Goal: Task Accomplishment & Management: Manage account settings

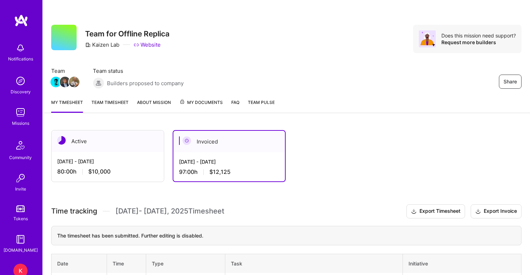
click at [109, 103] on link "Team timesheet" at bounding box center [109, 106] width 37 height 14
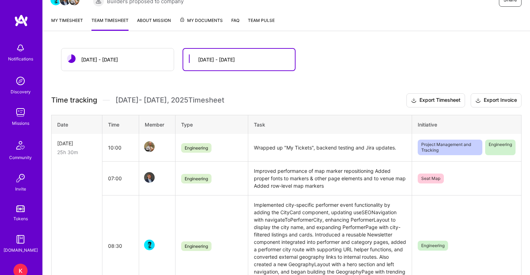
scroll to position [85, 0]
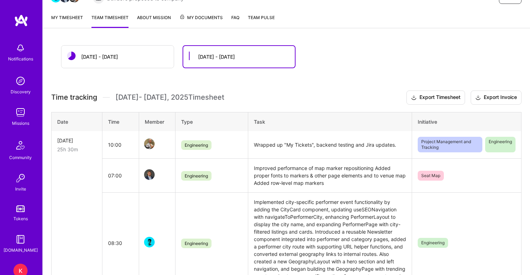
click at [119, 57] on div "[DATE] - [DATE]" at bounding box center [117, 57] width 112 height 22
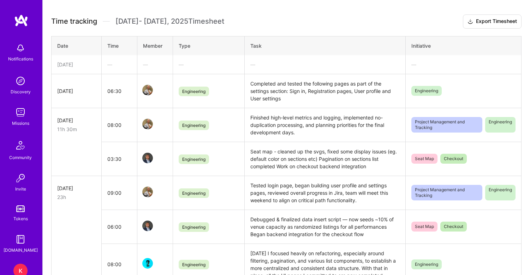
scroll to position [161, 0]
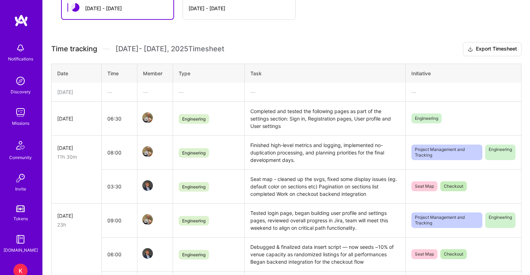
scroll to position [167, 0]
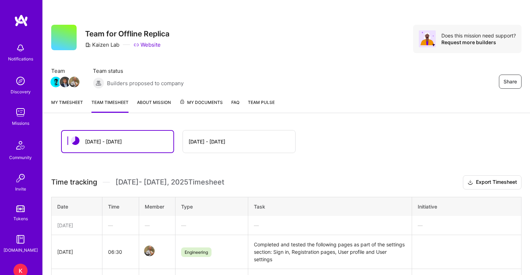
scroll to position [167, 0]
